Goal: Complete application form: Complete application form

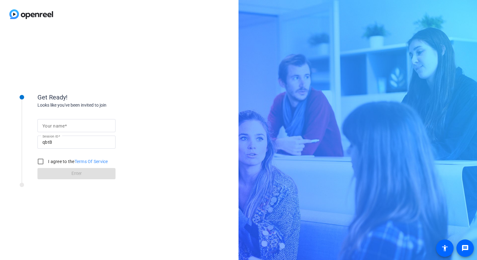
click at [63, 125] on mat-label "Your name" at bounding box center [53, 126] width 22 height 5
click at [63, 125] on input "Your name" at bounding box center [76, 125] width 68 height 7
type input "[PERSON_NAME]"
click at [41, 163] on input "I agree to the Terms Of Service" at bounding box center [40, 161] width 12 height 12
checkbox input "true"
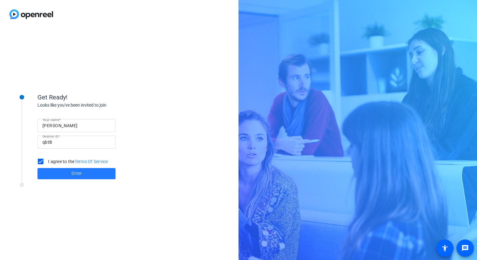
click at [79, 173] on span "Enter" at bounding box center [76, 173] width 10 height 7
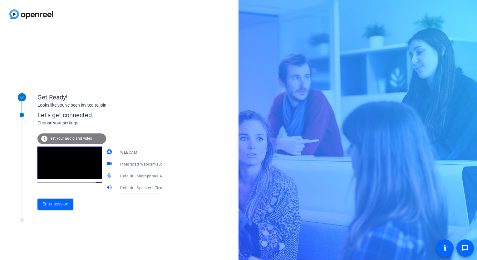
click at [132, 241] on div "Get Ready! Looks like you've been invited to join Let's get connected. Choose y…" at bounding box center [119, 144] width 238 height 232
click at [129, 234] on div "Get Ready! Looks like you've been invited to join Let's get connected. Choose y…" at bounding box center [119, 144] width 238 height 232
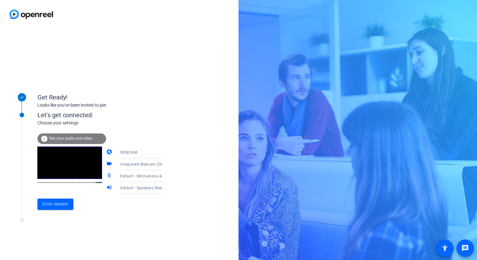
click at [129, 234] on div "Get Ready! Looks like you've been invited to join Let's get connected. Choose y…" at bounding box center [119, 144] width 238 height 232
click at [131, 231] on div "Get Ready! Looks like you've been invited to join Let's get connected. Choose y…" at bounding box center [119, 144] width 238 height 232
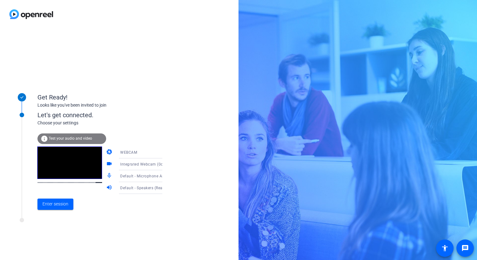
click at [131, 231] on div "Get Ready! Looks like you've been invited to join Let's get connected. Choose y…" at bounding box center [119, 144] width 238 height 232
click at [132, 230] on div "Get Ready! Looks like you've been invited to join Let's get connected. Choose y…" at bounding box center [119, 144] width 238 height 232
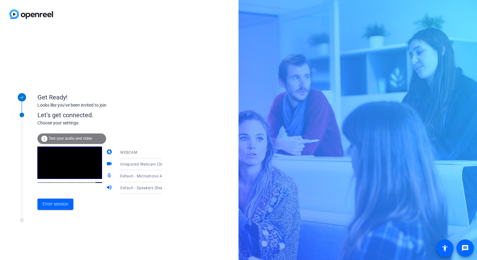
click at [132, 230] on div "Get Ready! Looks like you've been invited to join Let's get connected. Choose y…" at bounding box center [119, 144] width 238 height 232
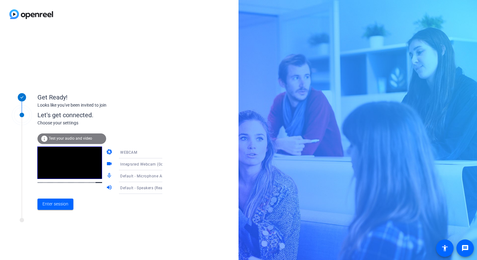
click at [132, 230] on div "Get Ready! Looks like you've been invited to join Let's get connected. Choose y…" at bounding box center [119, 144] width 238 height 232
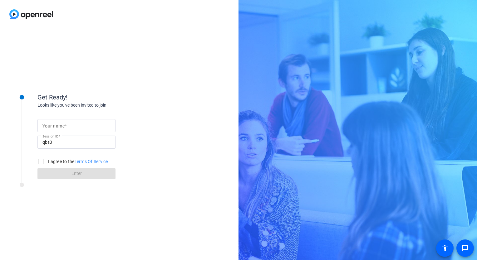
click at [72, 129] on input "Your name" at bounding box center [76, 125] width 68 height 7
type input "[PERSON_NAME]"
click at [44, 161] on input "I agree to the Terms Of Service" at bounding box center [40, 161] width 12 height 12
checkbox input "true"
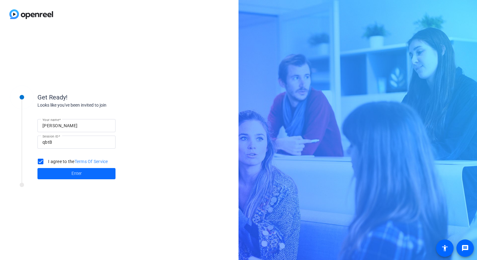
click at [62, 175] on span at bounding box center [76, 173] width 78 height 15
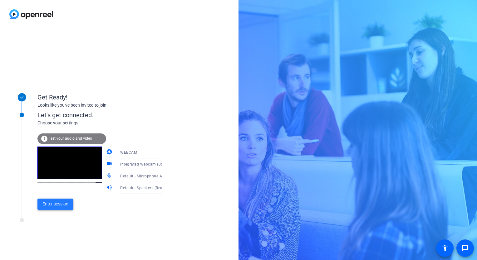
click at [55, 204] on span "Enter session" at bounding box center [55, 204] width 26 height 7
